Goal: Task Accomplishment & Management: Manage account settings

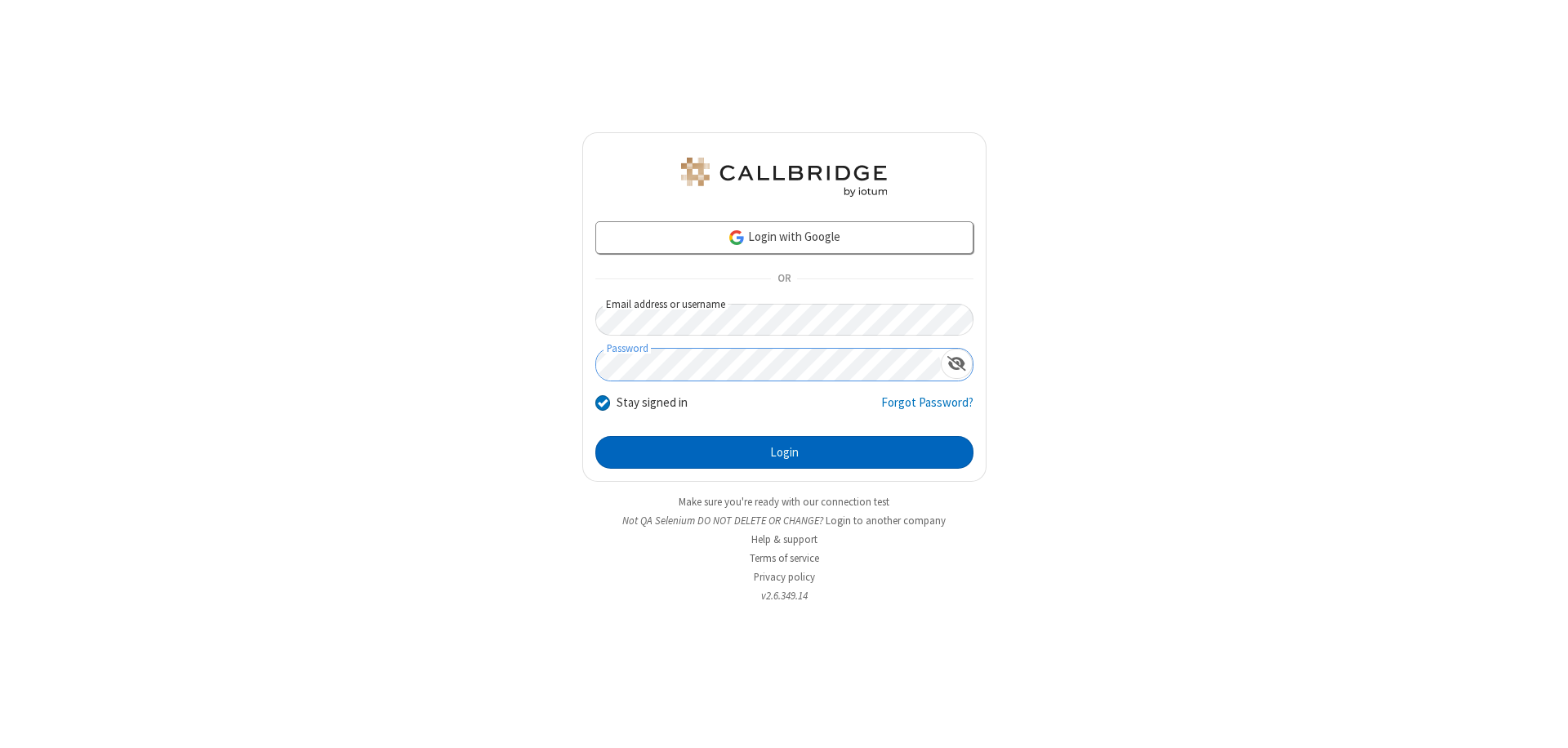
click at [784, 452] on button "Login" at bounding box center [784, 452] width 378 height 32
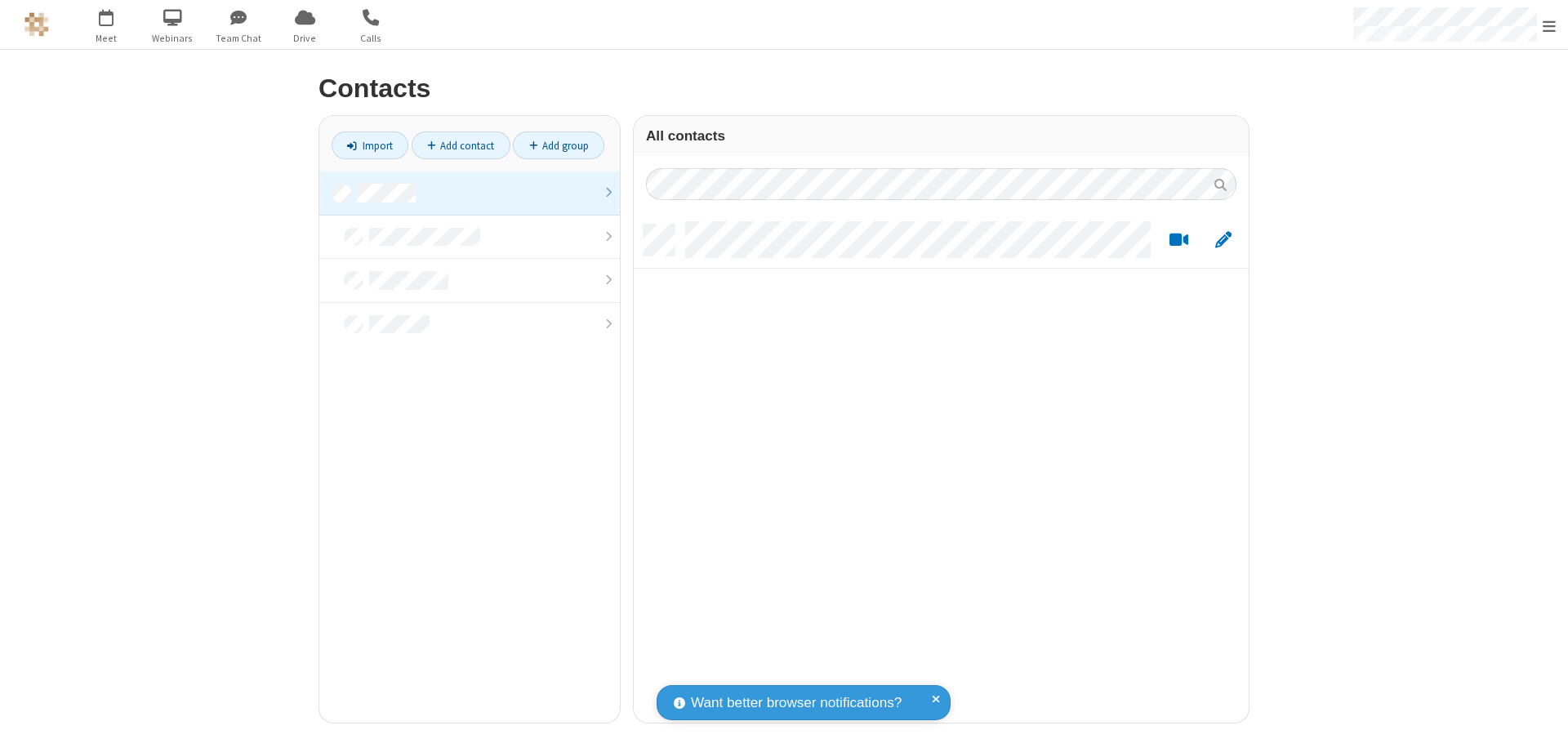
scroll to position [498, 603]
click at [470, 193] on link at bounding box center [469, 193] width 300 height 44
click at [461, 146] on link "Add contact" at bounding box center [461, 145] width 99 height 27
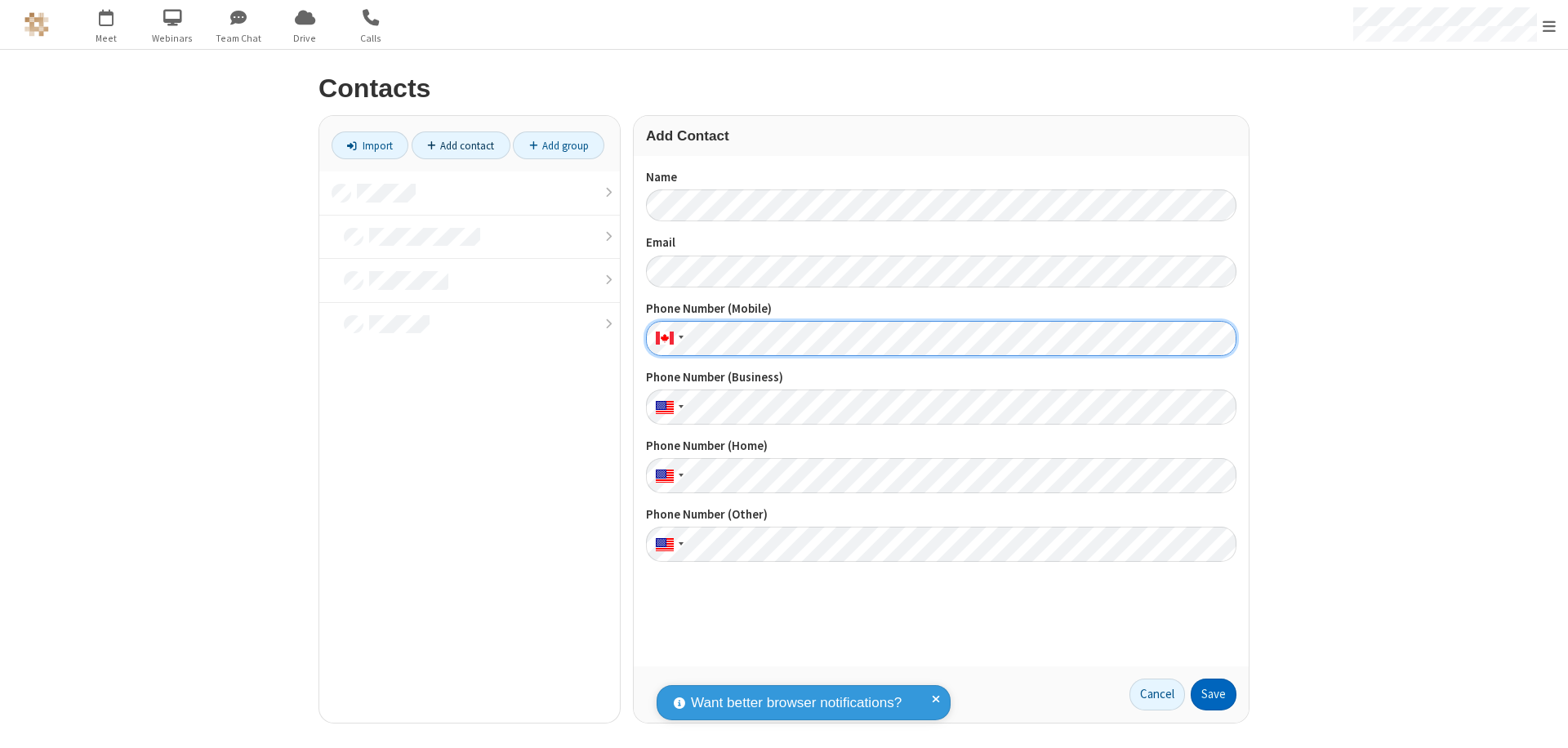
click at [1213, 694] on button "Save" at bounding box center [1213, 694] width 46 height 32
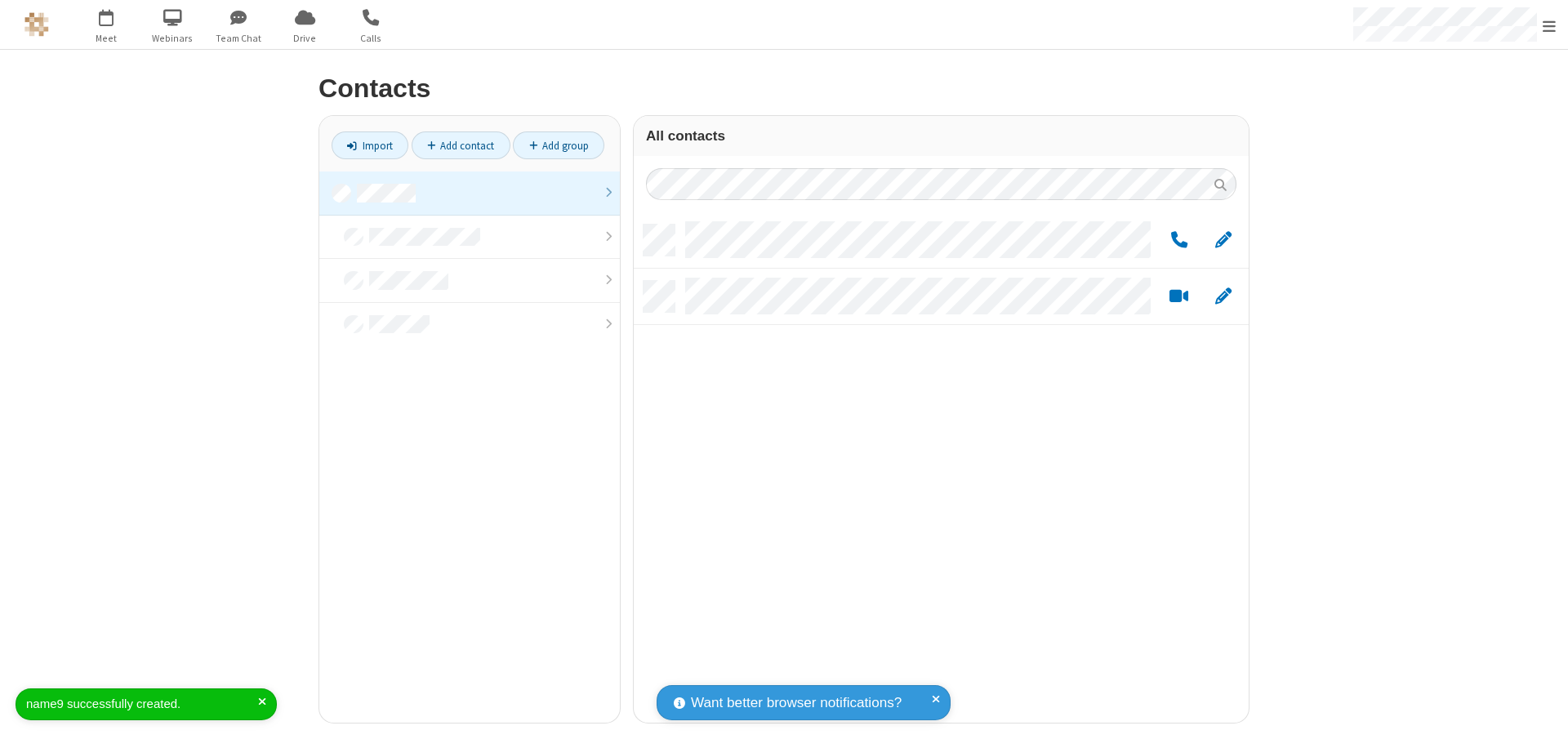
scroll to position [498, 603]
click at [461, 146] on link "Add contact" at bounding box center [461, 145] width 99 height 27
